Goal: Navigation & Orientation: Find specific page/section

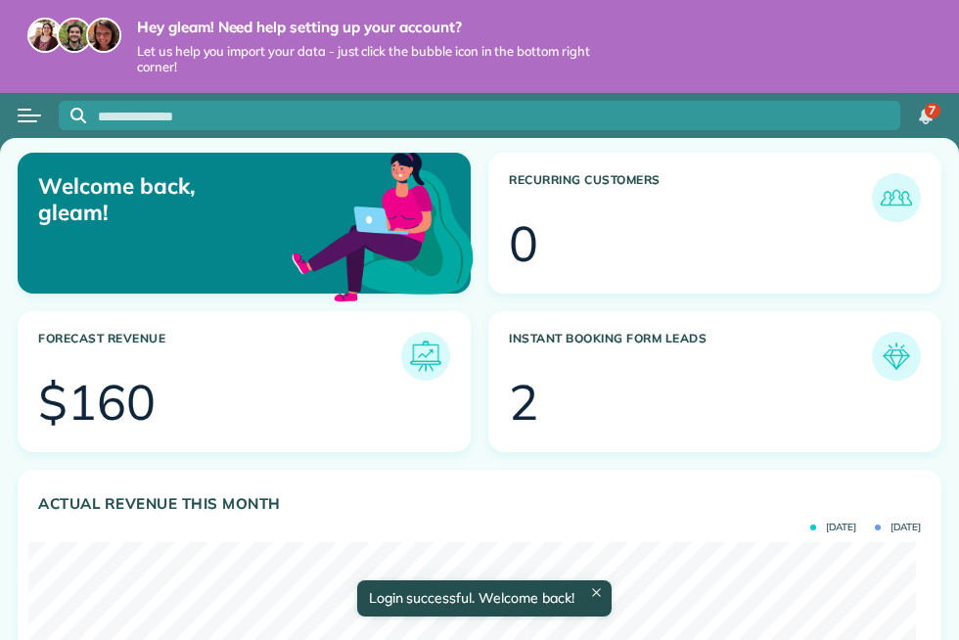
scroll to position [394, 887]
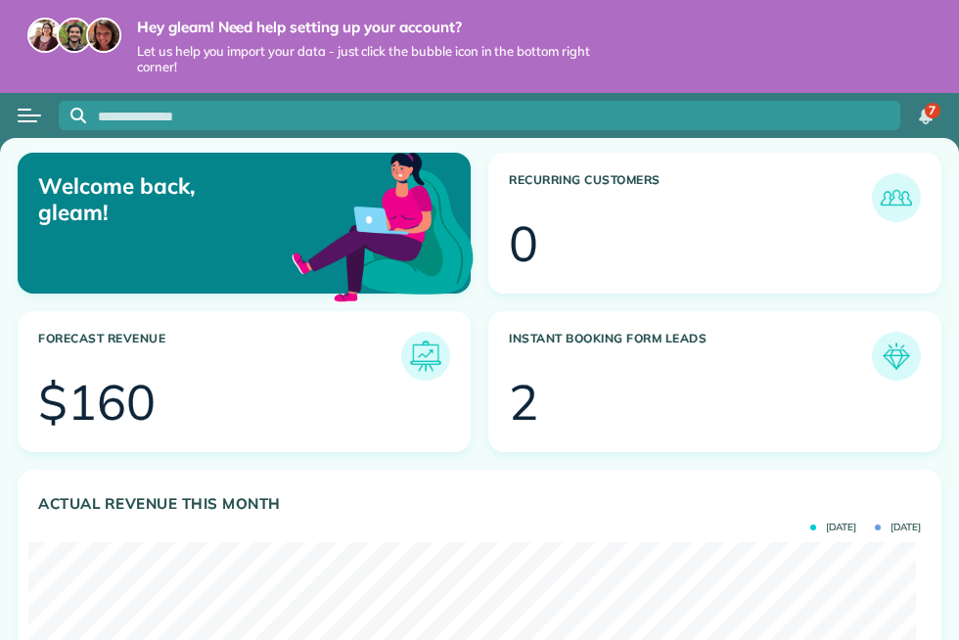
click at [257, 371] on h3 "Forecast Revenue" at bounding box center [219, 356] width 363 height 49
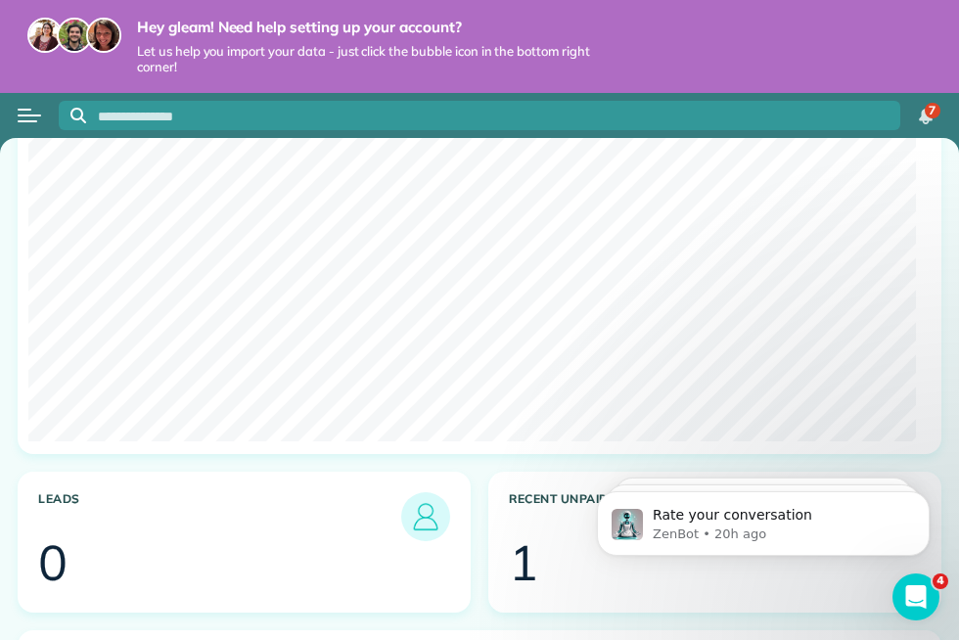
scroll to position [0, 0]
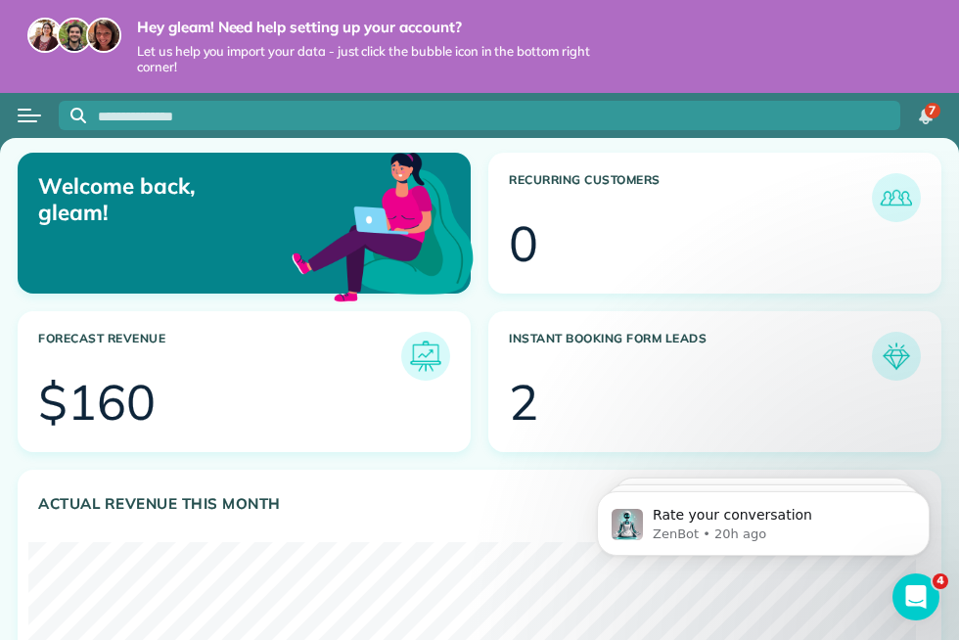
click at [29, 118] on button "Open menu" at bounding box center [29, 116] width 23 height 22
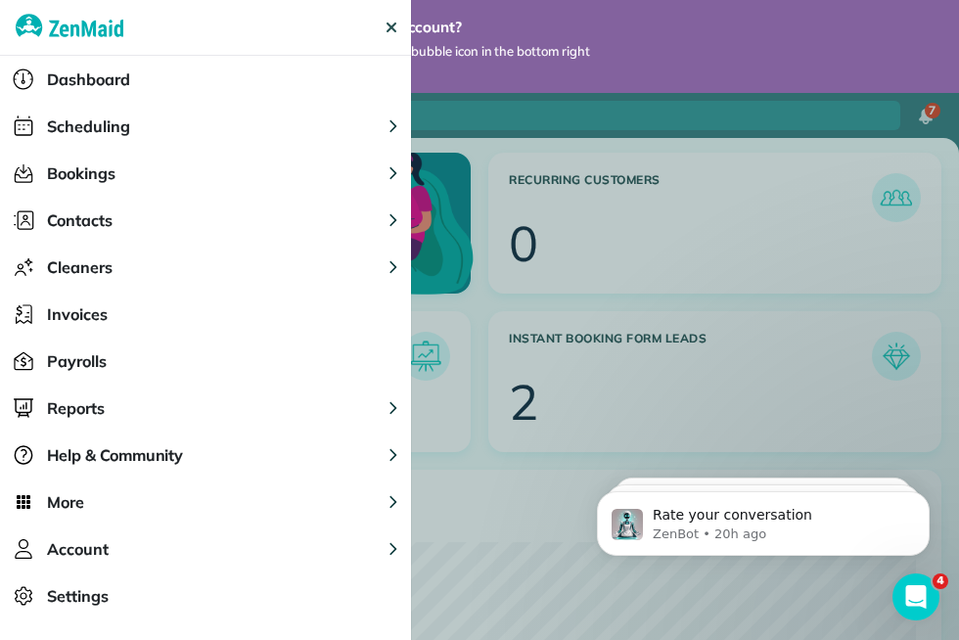
click at [105, 128] on span "Scheduling" at bounding box center [88, 125] width 83 height 23
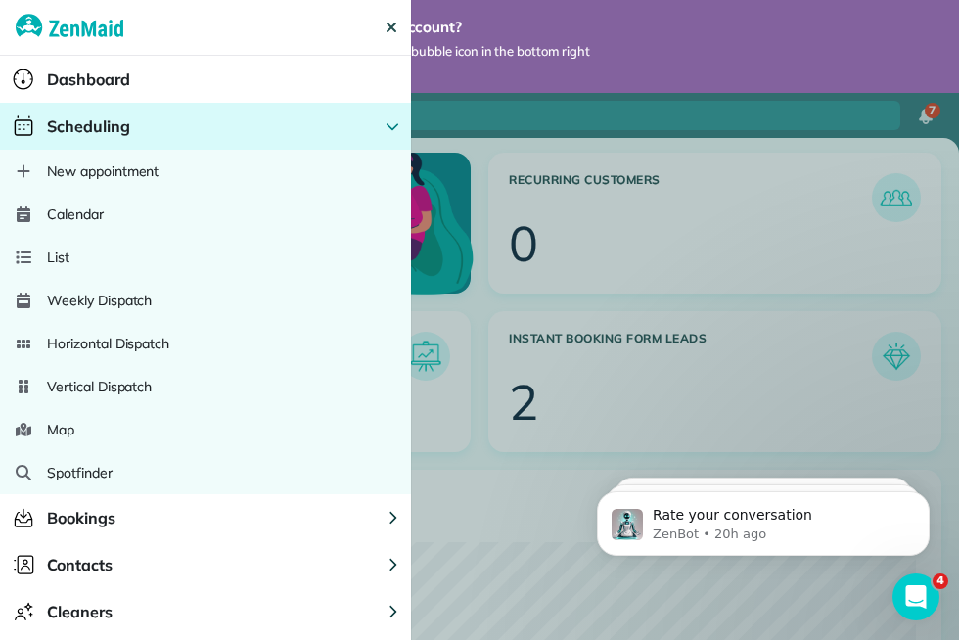
click at [90, 216] on span "Calendar" at bounding box center [75, 214] width 57 height 20
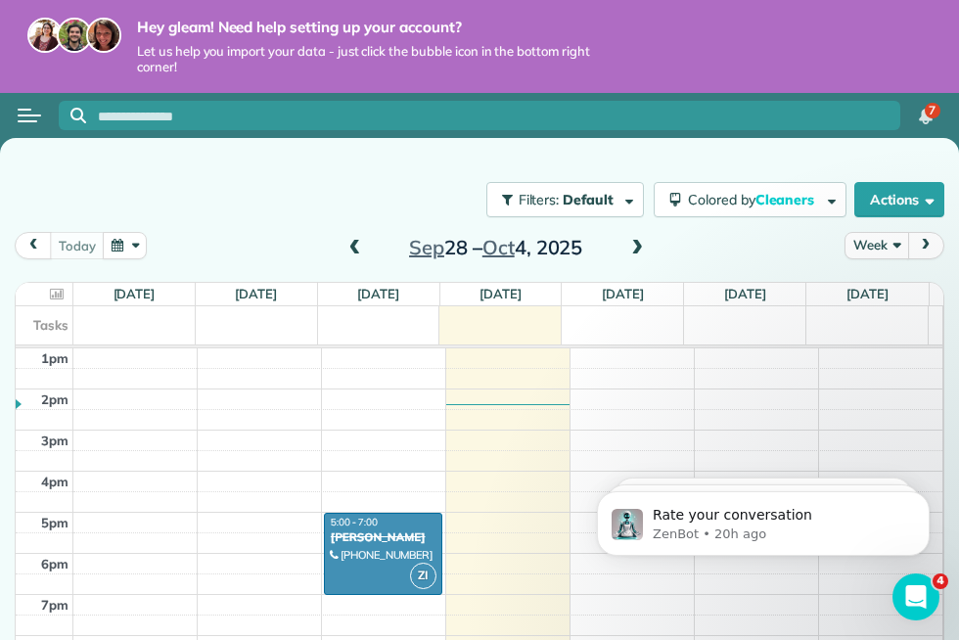
click at [875, 245] on button "Week" at bounding box center [876, 245] width 64 height 26
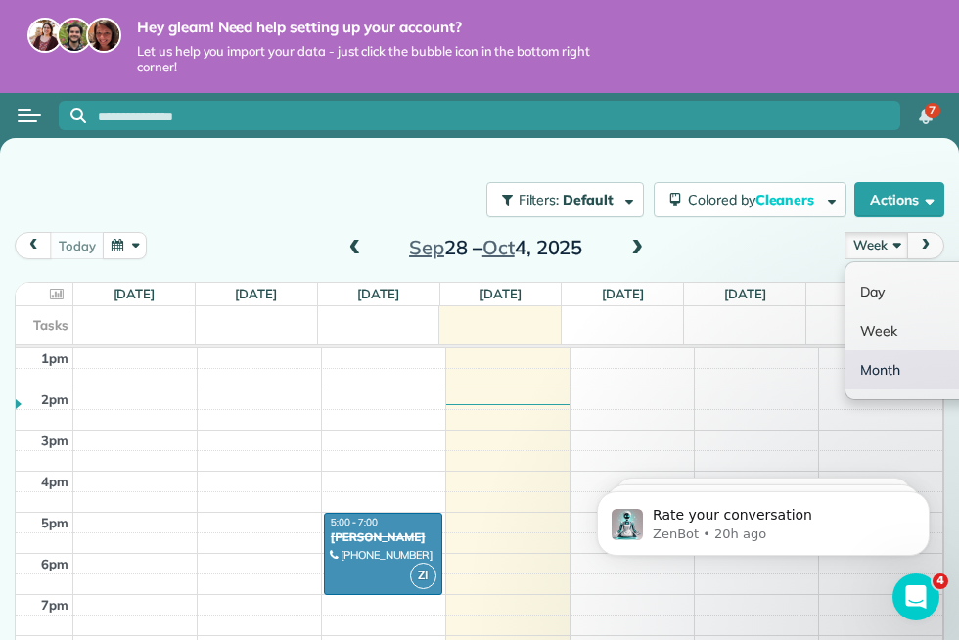
click at [861, 372] on link "Month" at bounding box center [922, 369] width 155 height 39
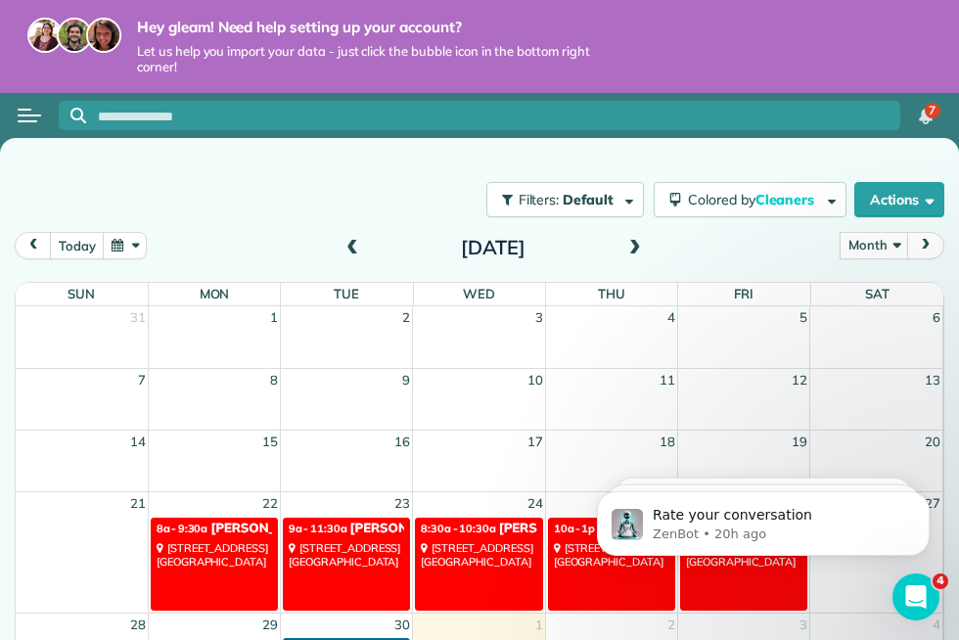
click at [637, 251] on span at bounding box center [635, 249] width 22 height 18
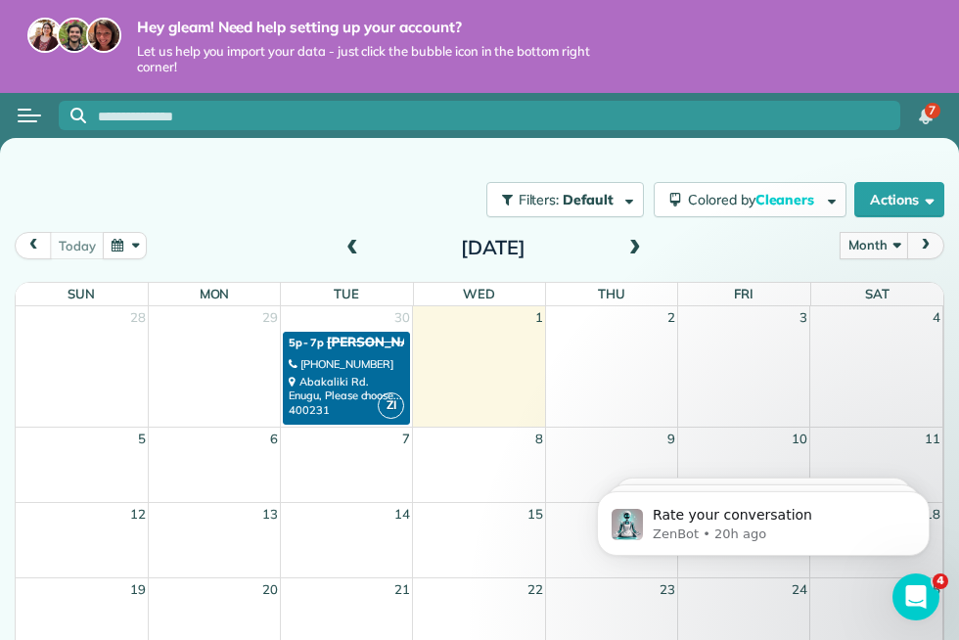
scroll to position [13, 0]
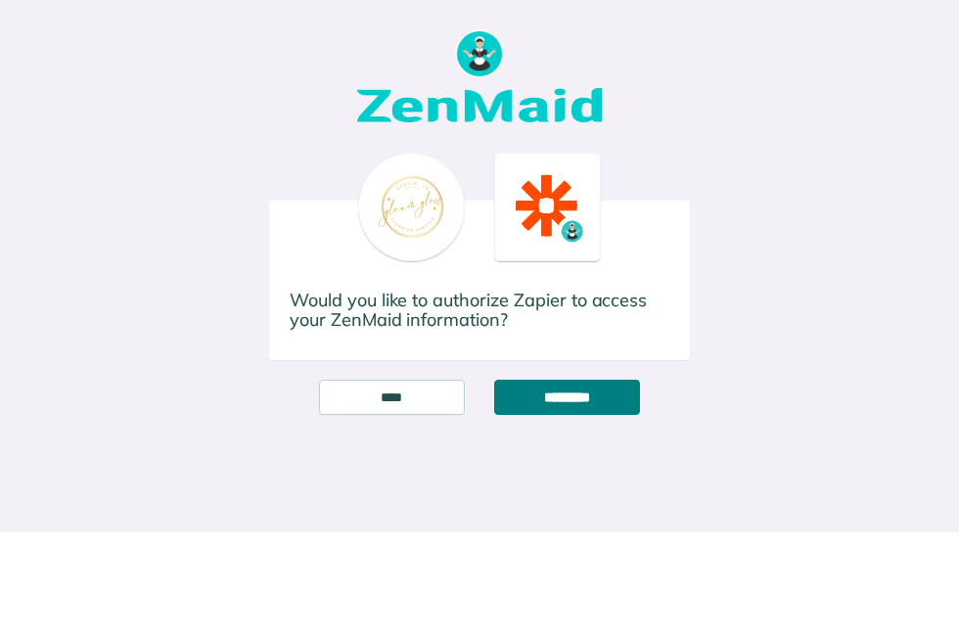
click at [556, 400] on input "*********" at bounding box center [567, 397] width 146 height 35
